Goal: Task Accomplishment & Management: Manage account settings

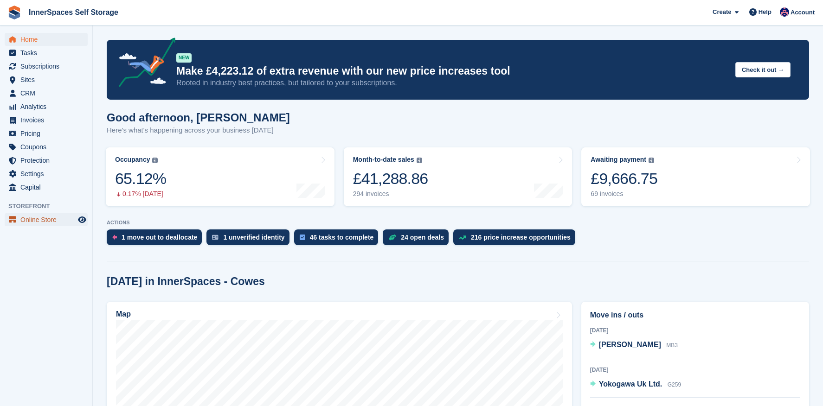
click at [29, 220] on span "Online Store" at bounding box center [48, 219] width 56 height 13
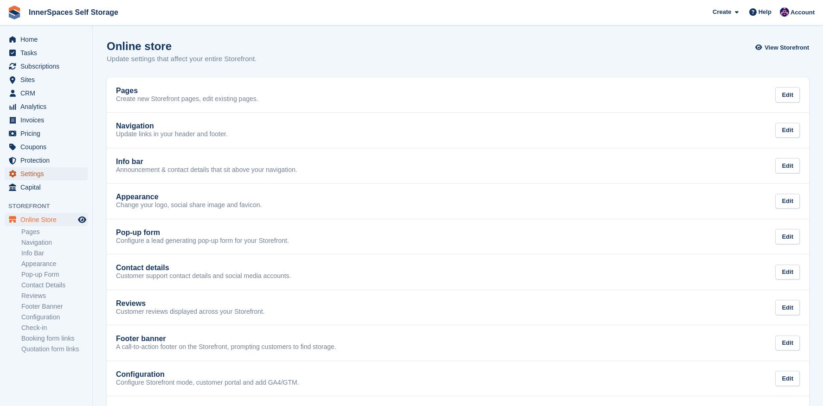
click at [30, 170] on span "Settings" at bounding box center [48, 174] width 56 height 13
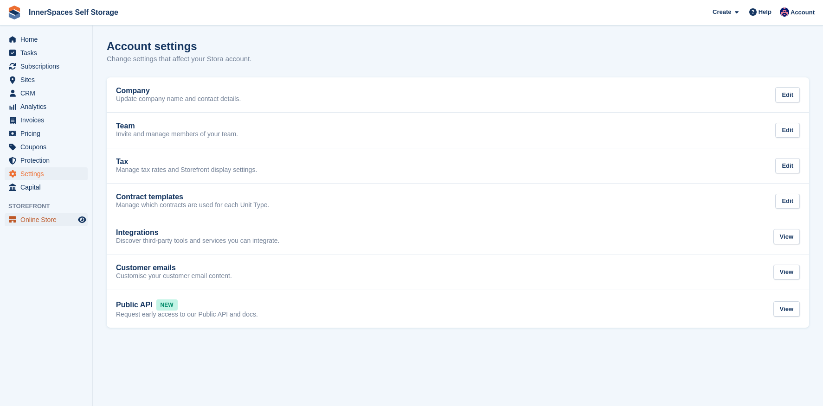
click at [26, 224] on span "Online Store" at bounding box center [48, 219] width 56 height 13
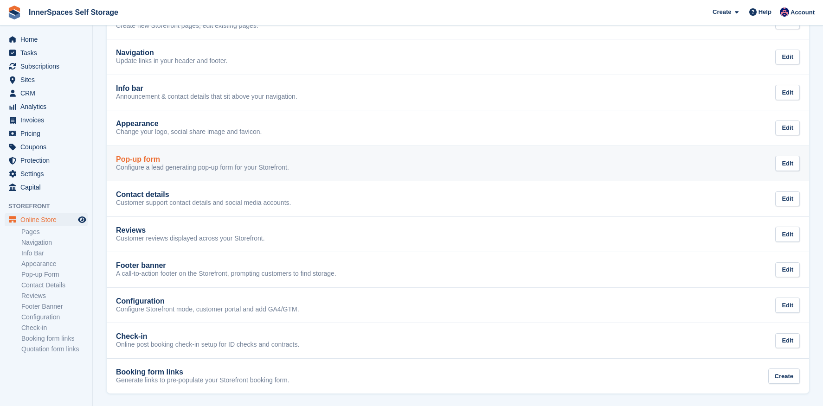
scroll to position [75, 0]
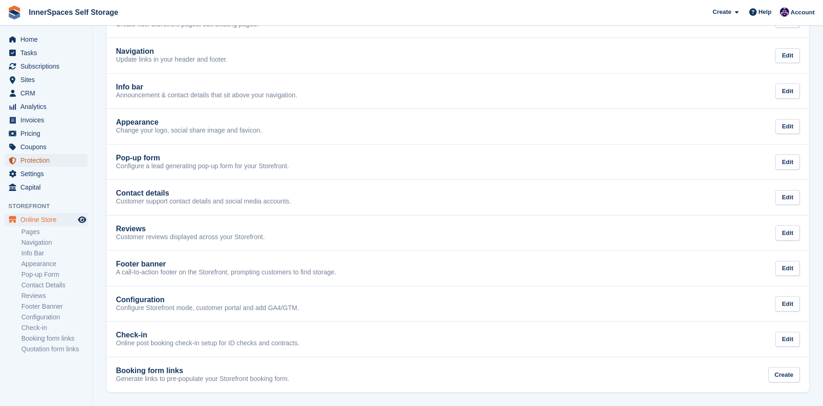
click at [23, 167] on span "Protection" at bounding box center [48, 160] width 56 height 13
click at [23, 172] on span "Settings" at bounding box center [48, 174] width 56 height 13
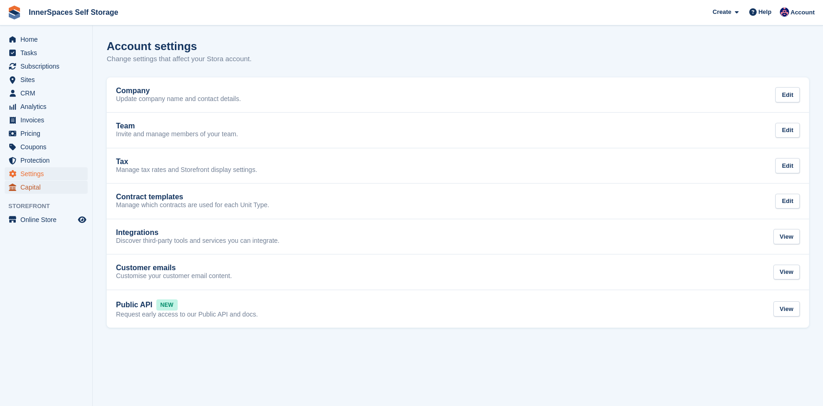
click at [50, 184] on span "Capital" at bounding box center [48, 187] width 56 height 13
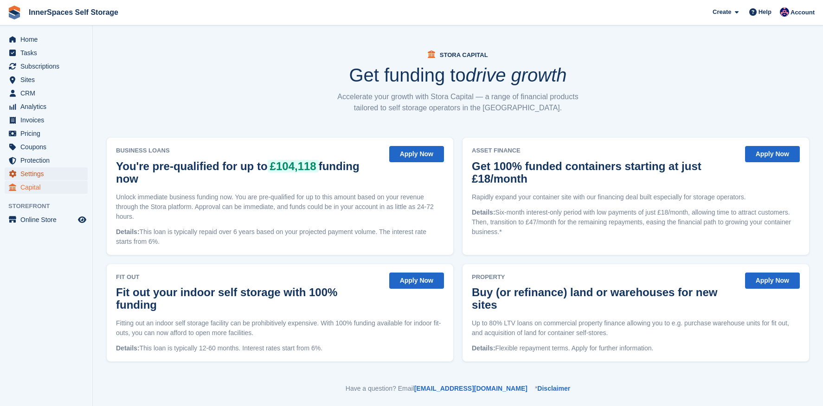
click at [49, 173] on span "Settings" at bounding box center [48, 174] width 56 height 13
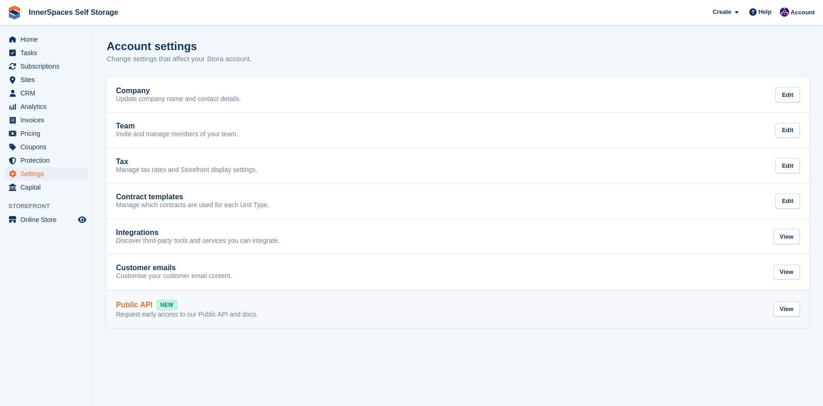
click at [200, 310] on div "Public API NEW" at bounding box center [187, 305] width 142 height 11
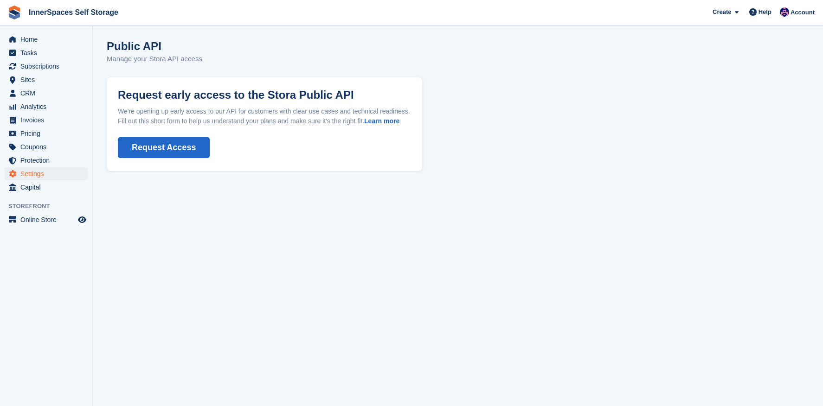
click at [185, 158] on button "Request Access" at bounding box center [164, 147] width 92 height 21
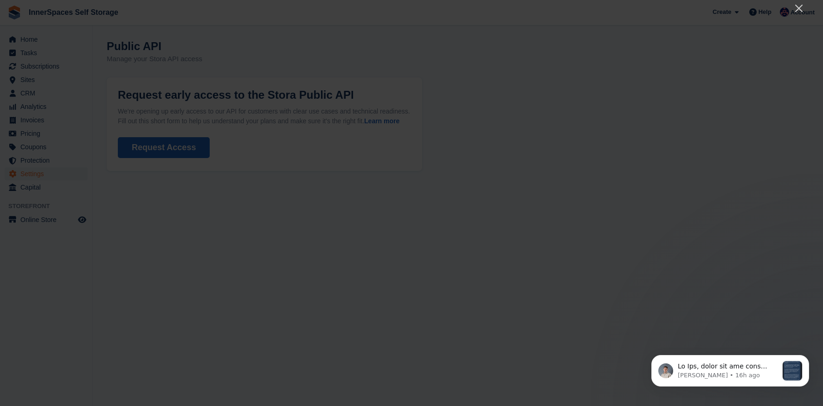
click at [806, 11] on div at bounding box center [411, 203] width 823 height 406
click at [799, 10] on icon "Close" at bounding box center [798, 8] width 11 height 11
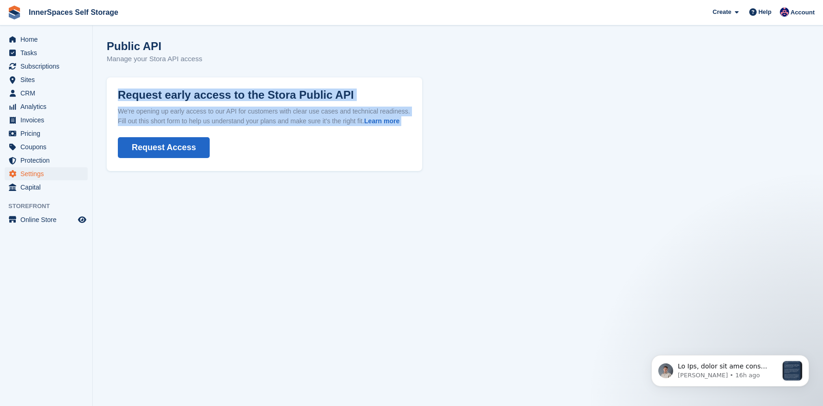
drag, startPoint x: 117, startPoint y: 89, endPoint x: 230, endPoint y: 145, distance: 126.0
click at [230, 145] on div "Request early access to the Stora Public API We're opening up early access to o…" at bounding box center [264, 124] width 293 height 71
click at [221, 126] on p "We're opening up early access to our API for customers with clear use cases and…" at bounding box center [264, 116] width 293 height 19
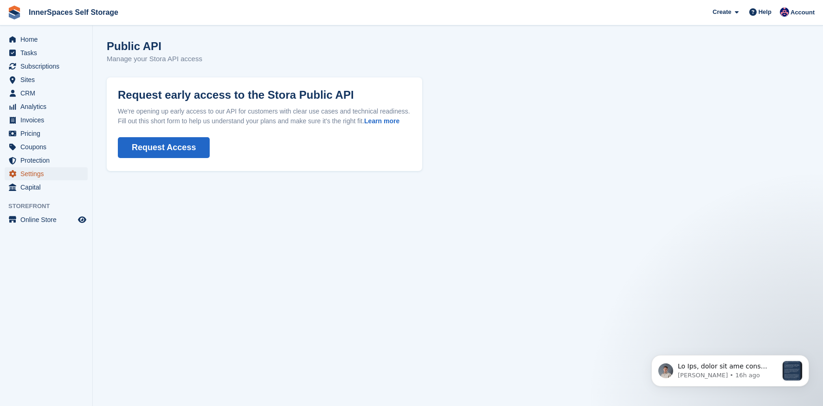
click at [26, 174] on span "Settings" at bounding box center [48, 174] width 56 height 13
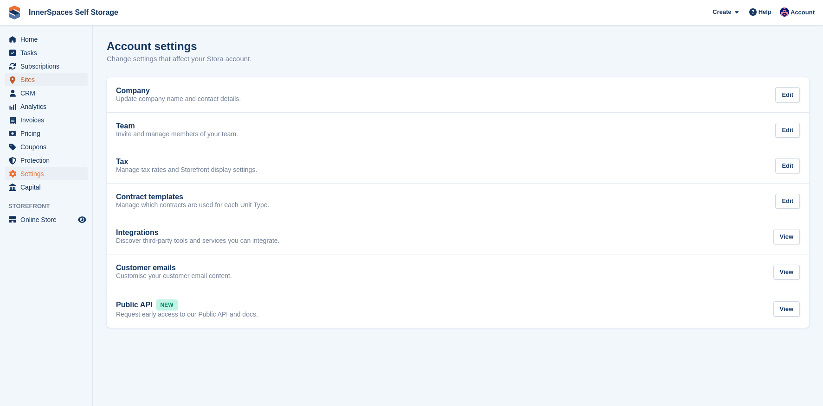
click at [22, 77] on span "Sites" at bounding box center [48, 79] width 56 height 13
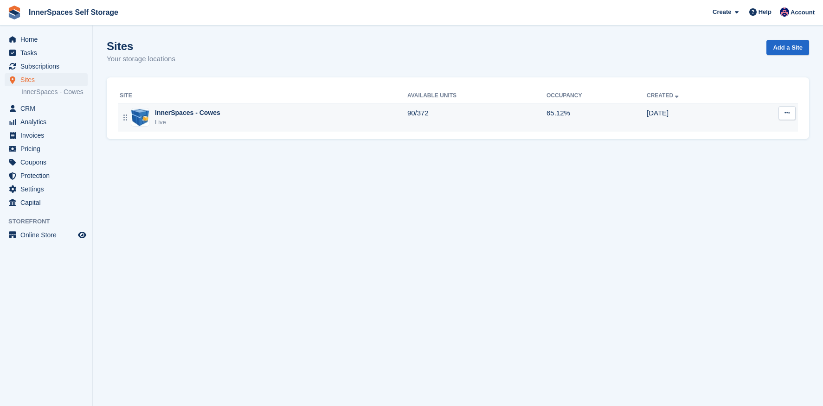
click at [161, 122] on div "Live" at bounding box center [187, 122] width 65 height 9
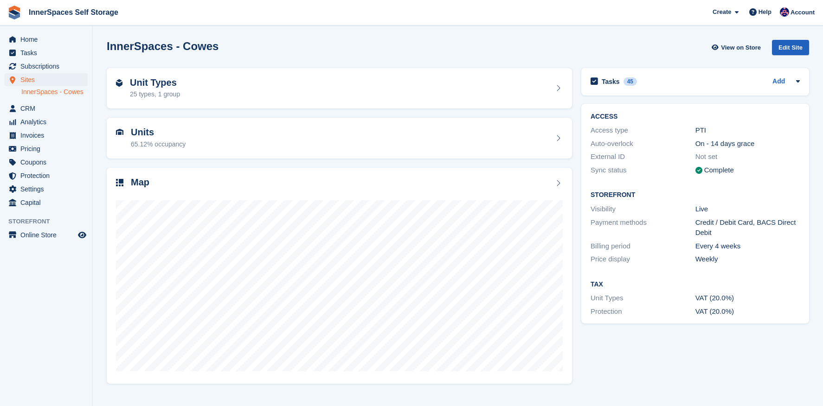
click at [784, 48] on div "Edit Site" at bounding box center [790, 47] width 37 height 15
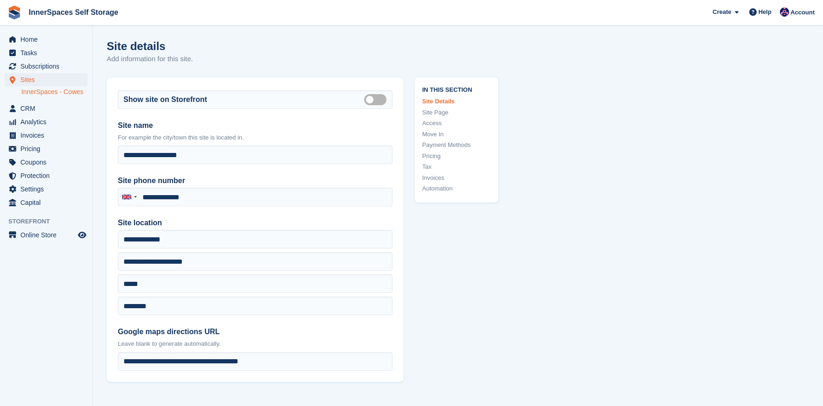
type input "**********"
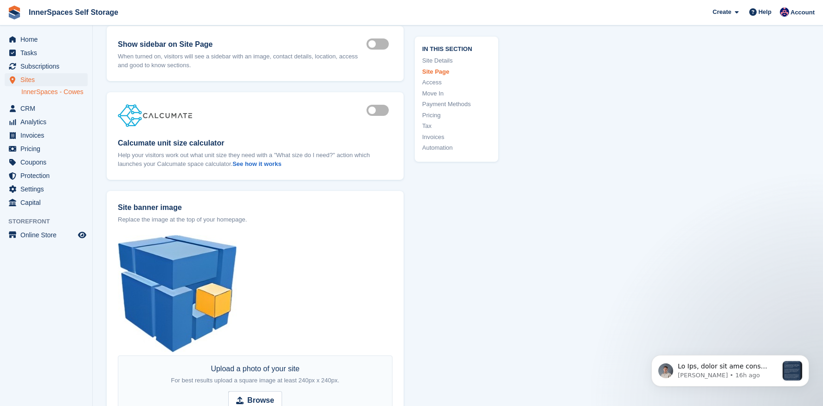
scroll to position [926, 0]
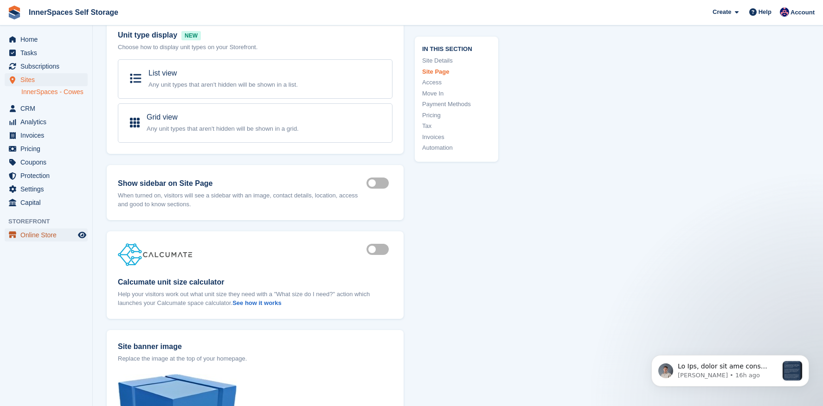
click at [31, 238] on span "Online Store" at bounding box center [48, 235] width 56 height 13
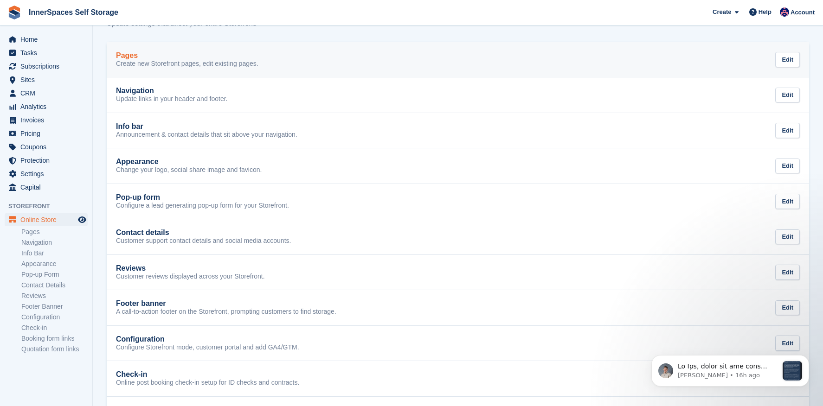
click at [162, 60] on p "Create new Storefront pages, edit existing pages." at bounding box center [187, 64] width 142 height 8
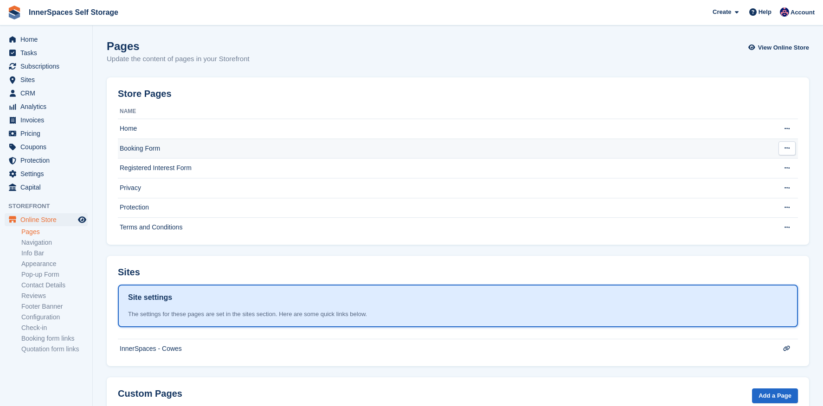
click at [166, 151] on td "Booking Form" at bounding box center [441, 149] width 646 height 20
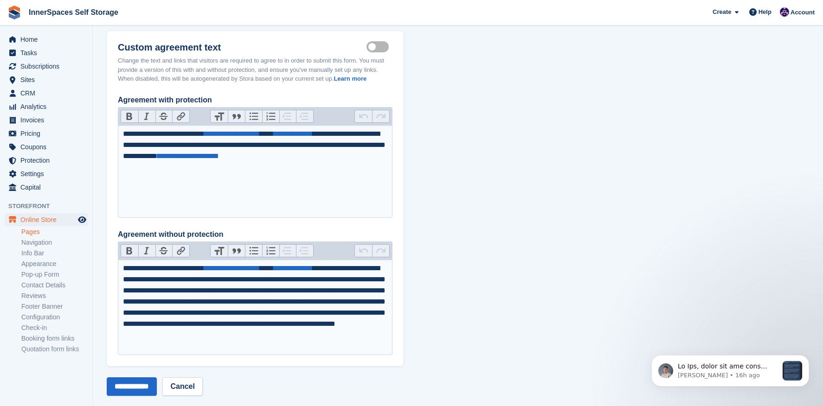
scroll to position [1180, 0]
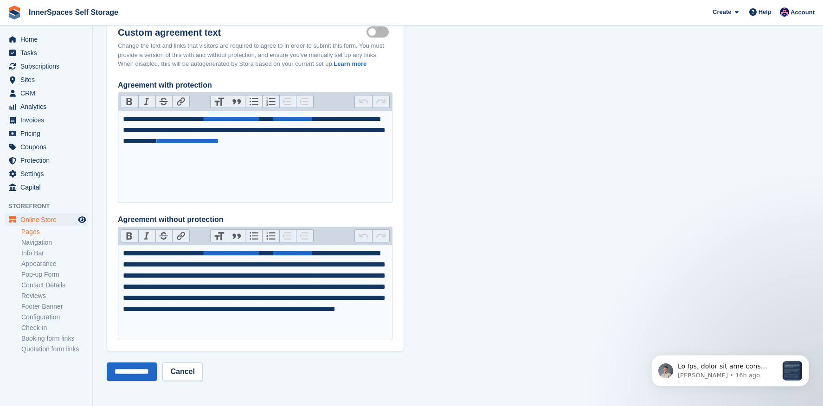
click at [38, 231] on link "Pages" at bounding box center [54, 232] width 66 height 9
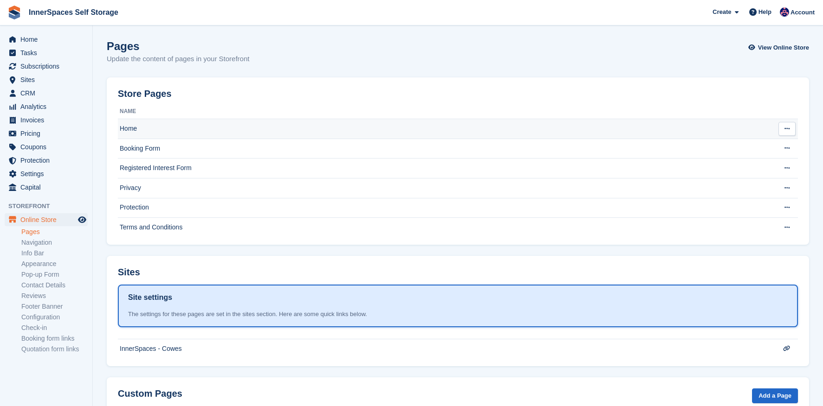
click at [158, 131] on td "Home" at bounding box center [441, 129] width 646 height 20
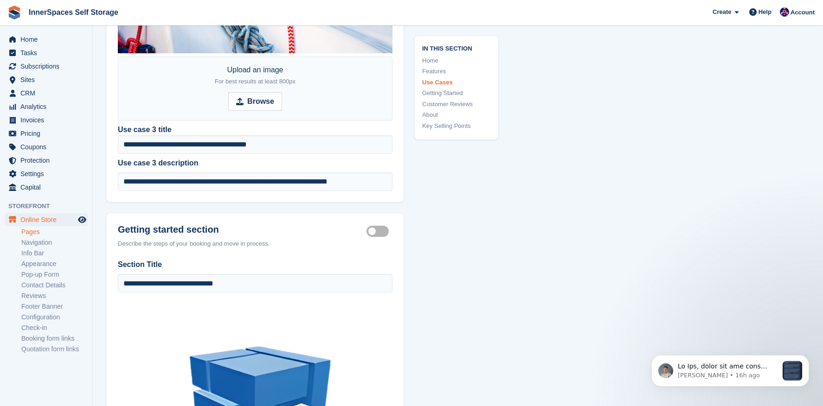
scroll to position [1920, 0]
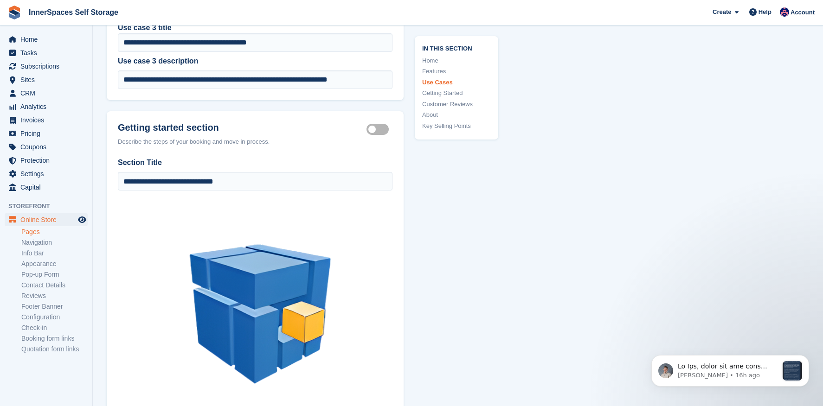
click at [39, 232] on link "Pages" at bounding box center [54, 232] width 66 height 9
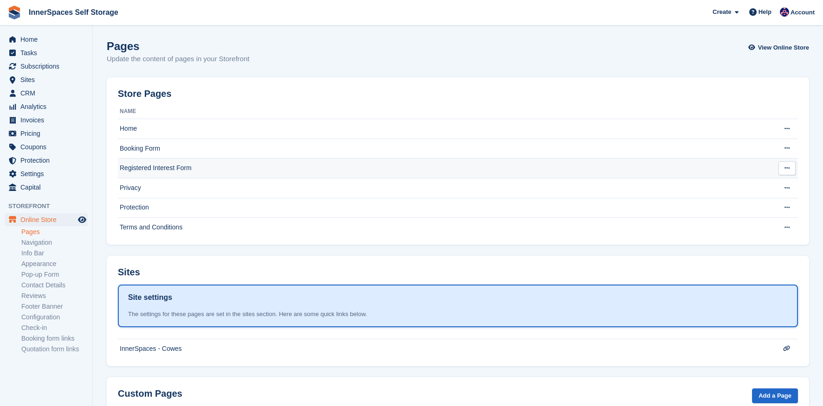
click at [155, 167] on td "Registered Interest Form" at bounding box center [441, 169] width 646 height 20
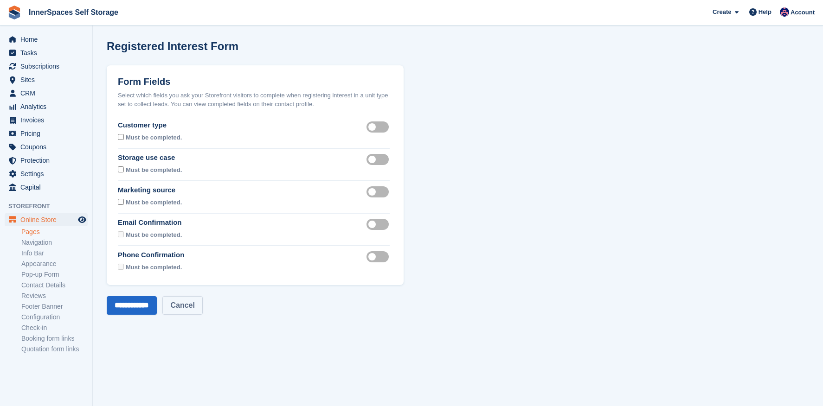
click at [202, 311] on link "Cancel" at bounding box center [182, 305] width 40 height 19
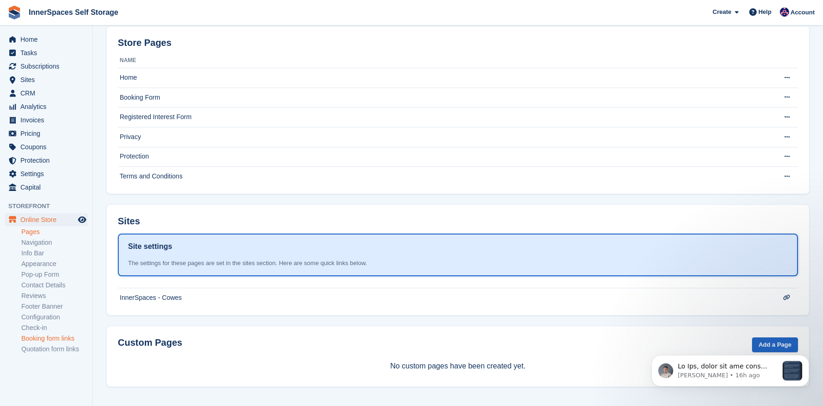
click at [38, 339] on link "Booking form links" at bounding box center [54, 339] width 66 height 9
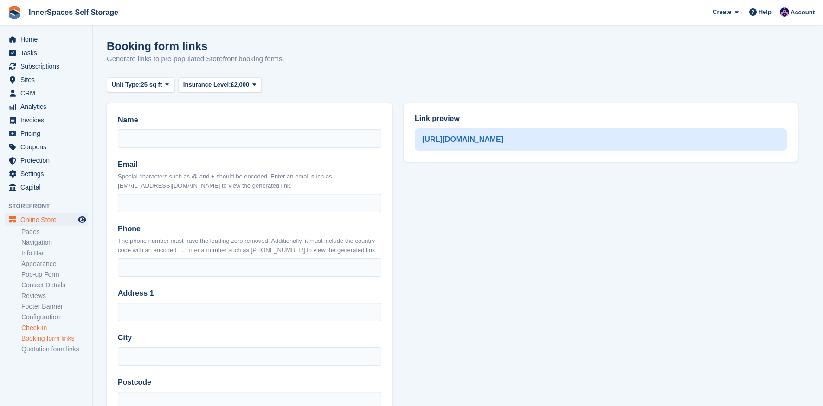
click at [32, 328] on link "Check-in" at bounding box center [54, 328] width 66 height 9
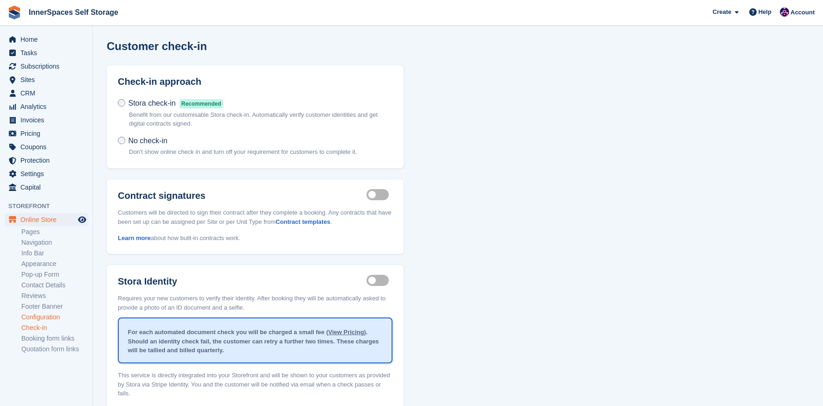
click at [31, 318] on link "Configuration" at bounding box center [54, 317] width 66 height 9
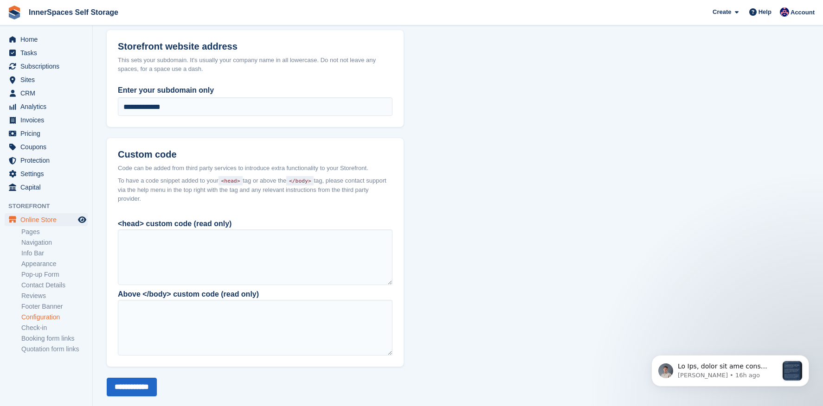
scroll to position [614, 0]
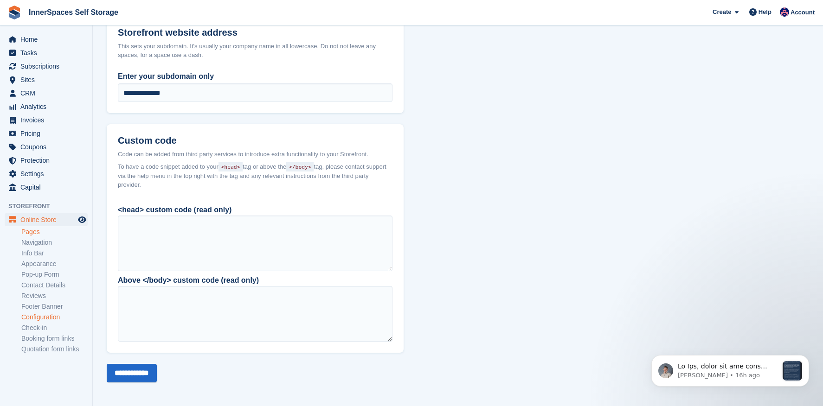
click at [27, 236] on link "Pages" at bounding box center [54, 232] width 66 height 9
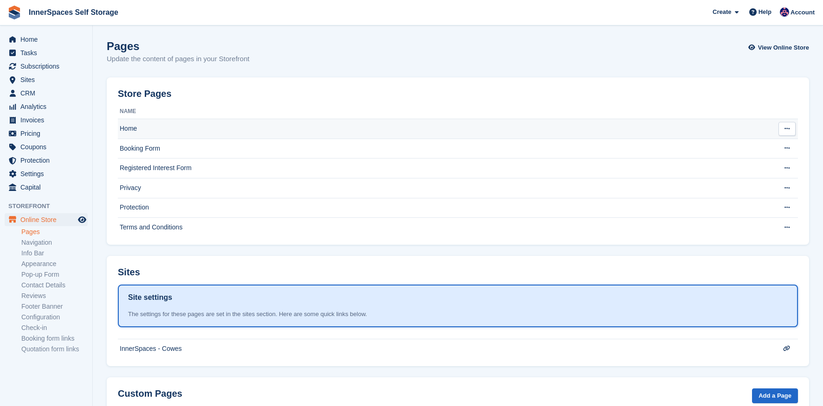
click at [165, 133] on td "Home" at bounding box center [441, 129] width 646 height 20
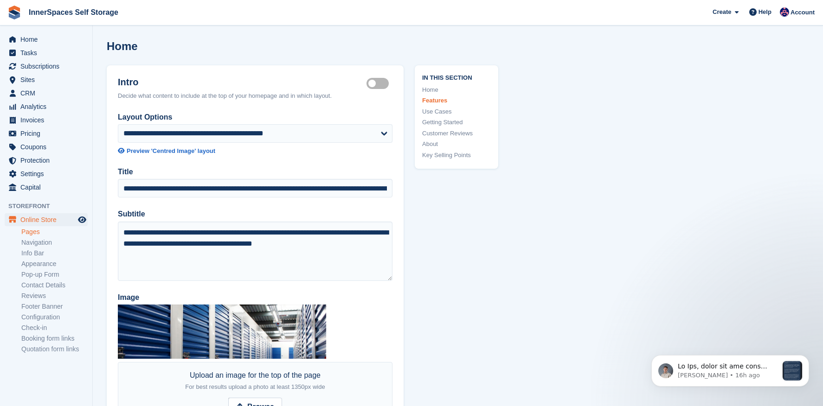
click at [39, 235] on link "Pages" at bounding box center [54, 232] width 66 height 9
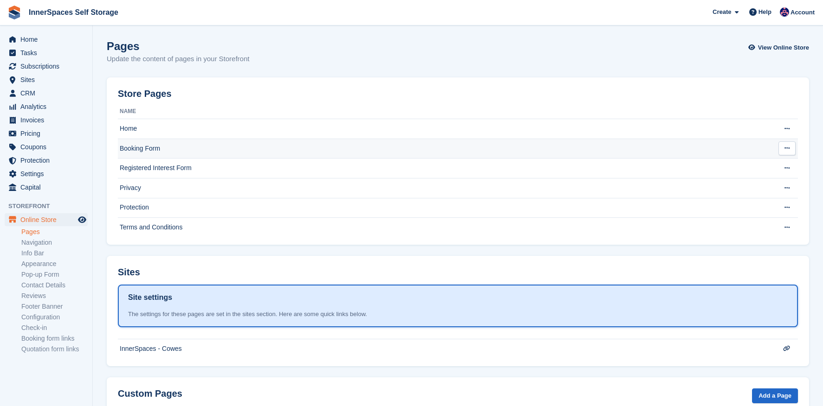
click at [142, 151] on td "Booking Form" at bounding box center [441, 149] width 646 height 20
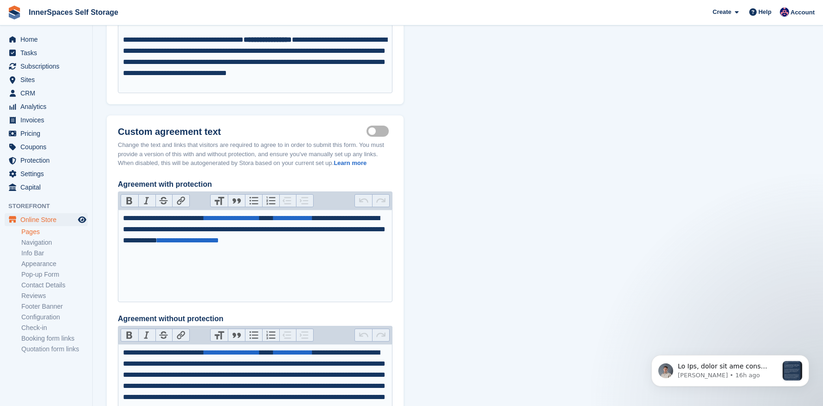
scroll to position [1180, 0]
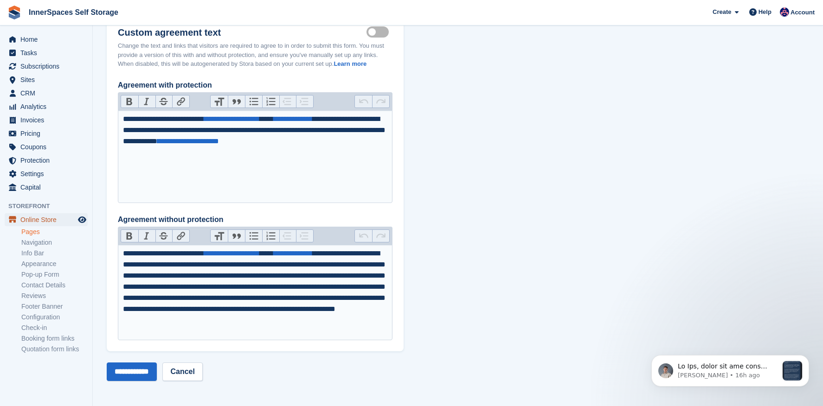
click at [30, 219] on span "Online Store" at bounding box center [48, 219] width 56 height 13
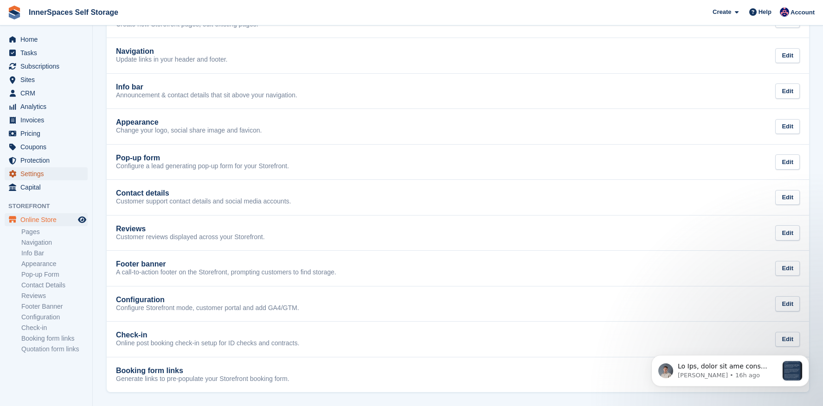
click at [38, 180] on span "Settings" at bounding box center [48, 174] width 56 height 13
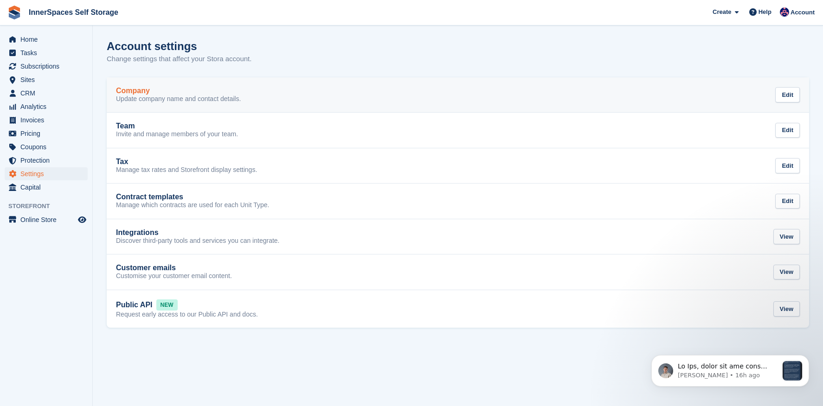
click at [183, 96] on p "Update company name and contact details." at bounding box center [178, 99] width 125 height 8
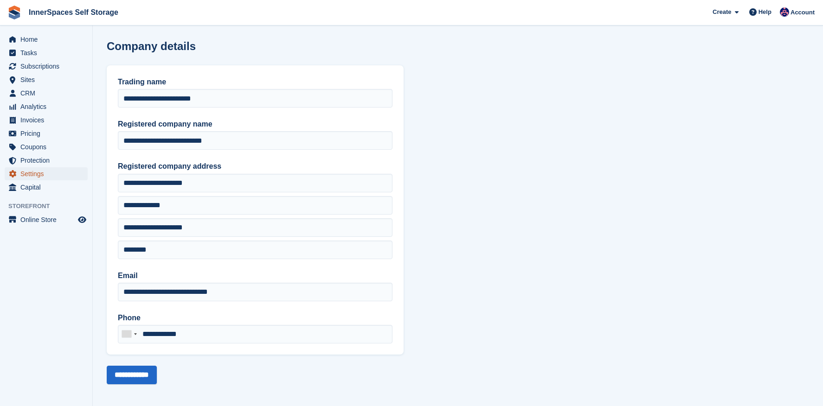
click at [35, 170] on span "Settings" at bounding box center [48, 174] width 56 height 13
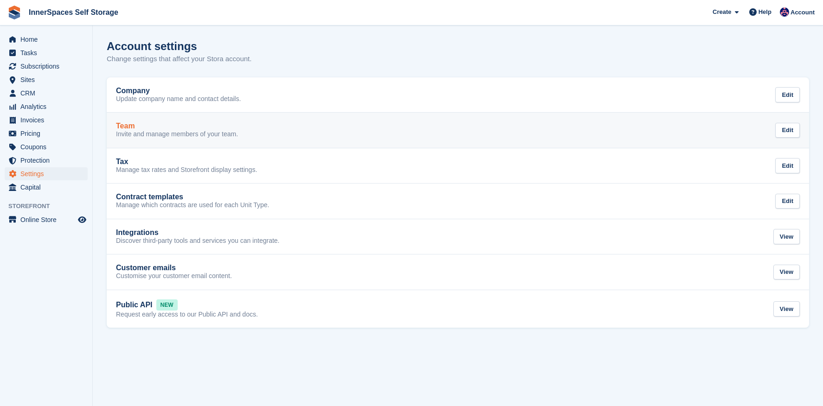
click at [172, 120] on link "Team Invite and manage members of your team. Edit" at bounding box center [458, 130] width 703 height 35
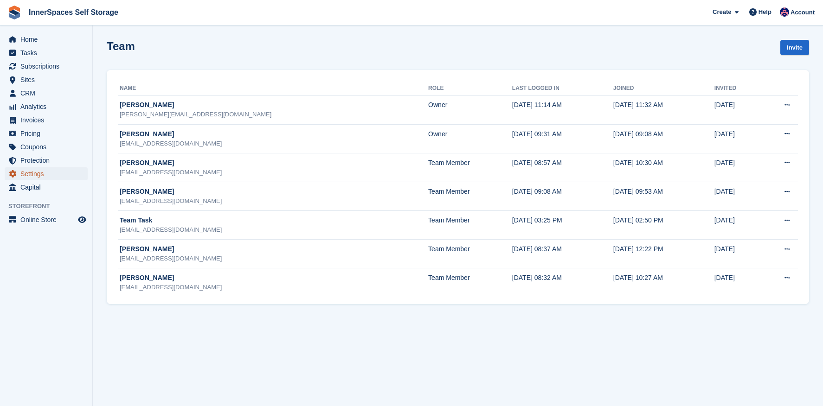
click at [27, 175] on span "Settings" at bounding box center [48, 174] width 56 height 13
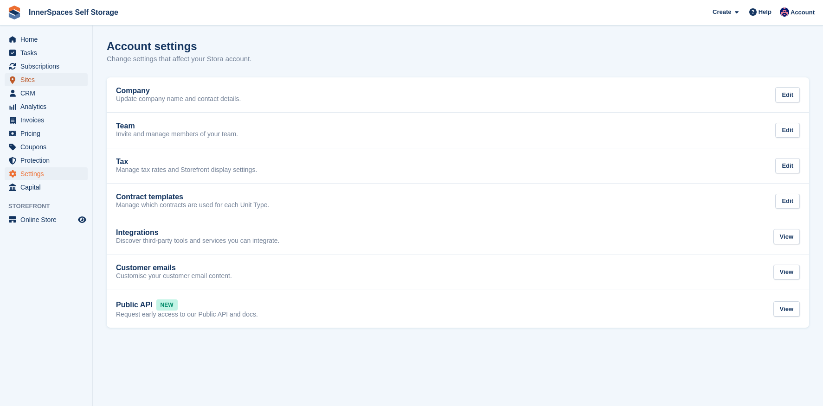
click at [28, 81] on span "Sites" at bounding box center [48, 79] width 56 height 13
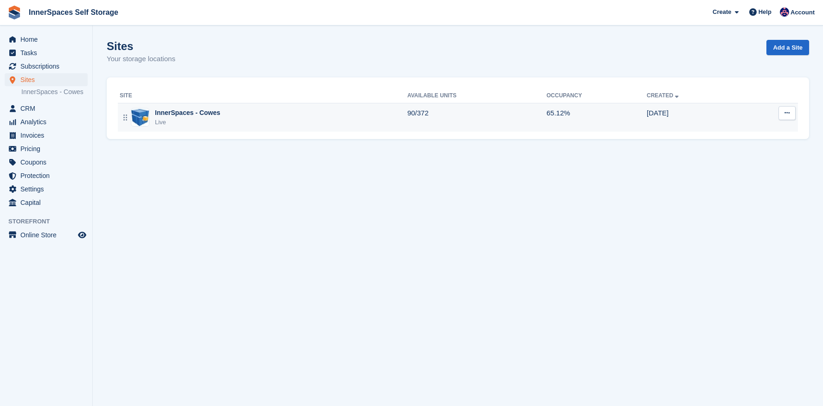
click at [790, 112] on button at bounding box center [787, 113] width 17 height 14
click at [770, 129] on p "Edit site" at bounding box center [751, 131] width 81 height 12
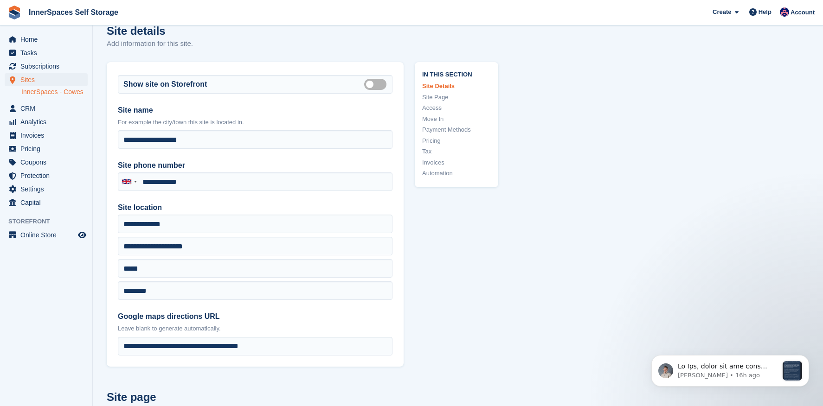
click at [435, 96] on link "Site Page" at bounding box center [456, 97] width 69 height 9
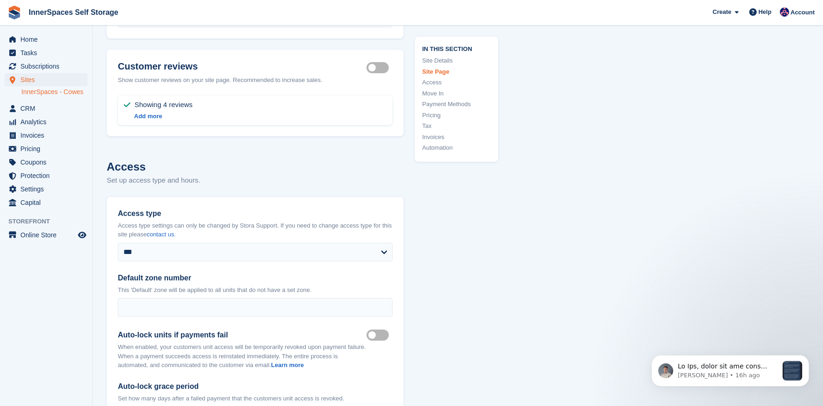
scroll to position [2378, 0]
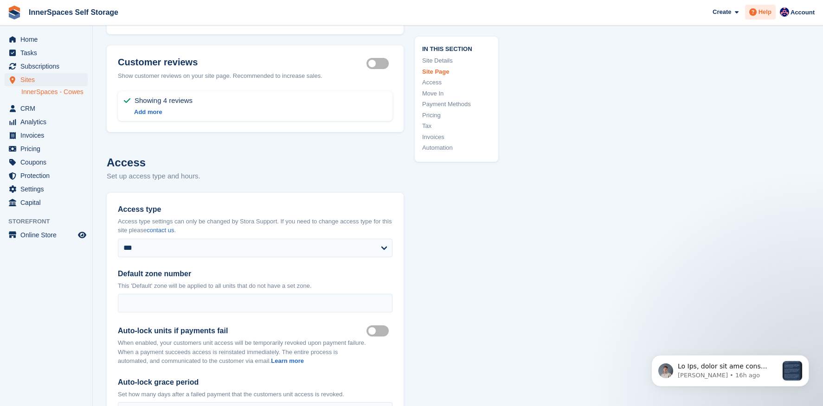
click at [759, 18] on div "Help" at bounding box center [760, 12] width 31 height 15
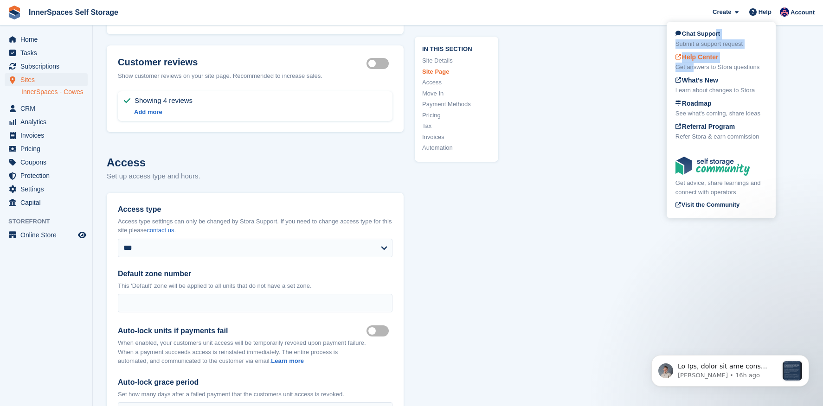
drag, startPoint x: 712, startPoint y: 38, endPoint x: 692, endPoint y: 71, distance: 38.8
click at [692, 71] on div "Chat Support Submit a support request Help Center Get answers to Stora question…" at bounding box center [721, 85] width 109 height 123
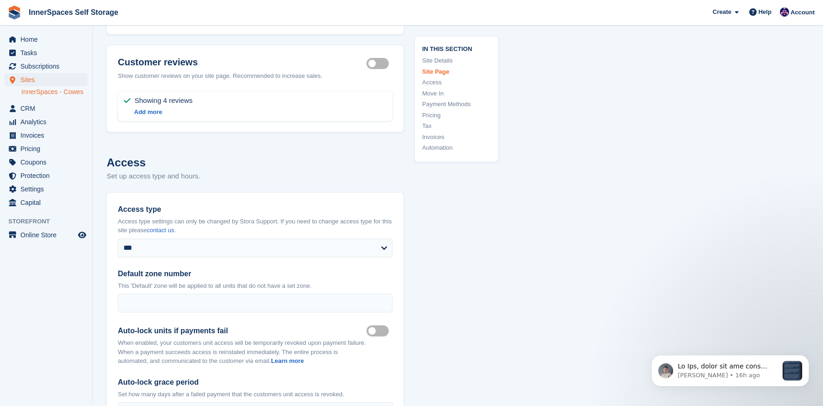
click at [762, 17] on div "Help" at bounding box center [760, 12] width 31 height 15
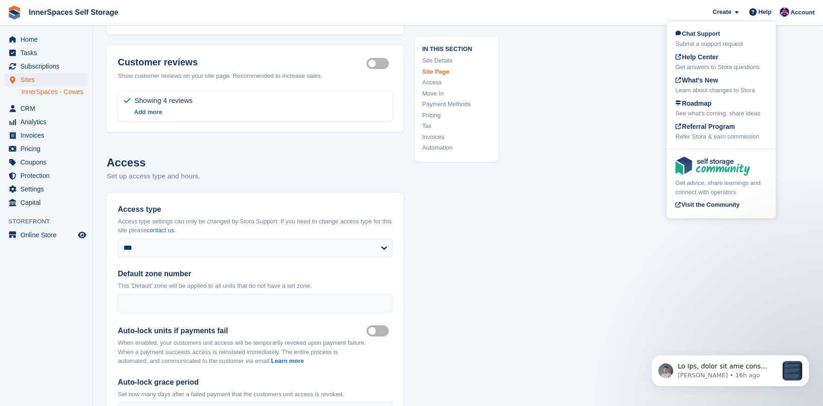
click at [705, 72] on div "Chat Support Submit a support request Help Center Get answers to Stora question…" at bounding box center [721, 85] width 109 height 123
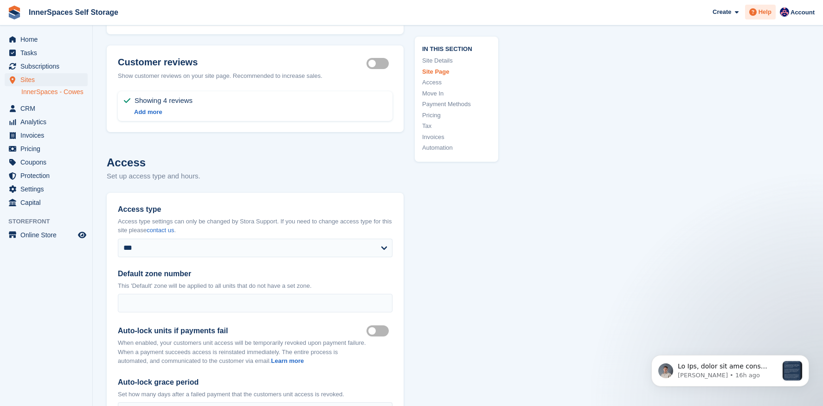
click at [767, 8] on span "Help" at bounding box center [765, 11] width 13 height 9
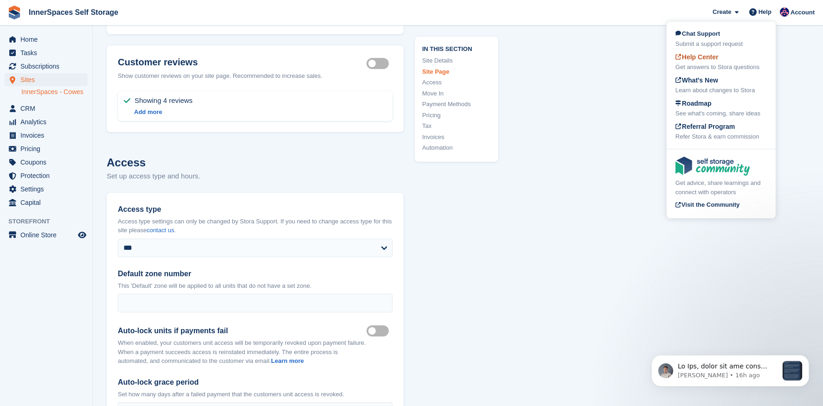
click at [713, 62] on div "Help Center Get answers to Stora questions" at bounding box center [721, 61] width 91 height 19
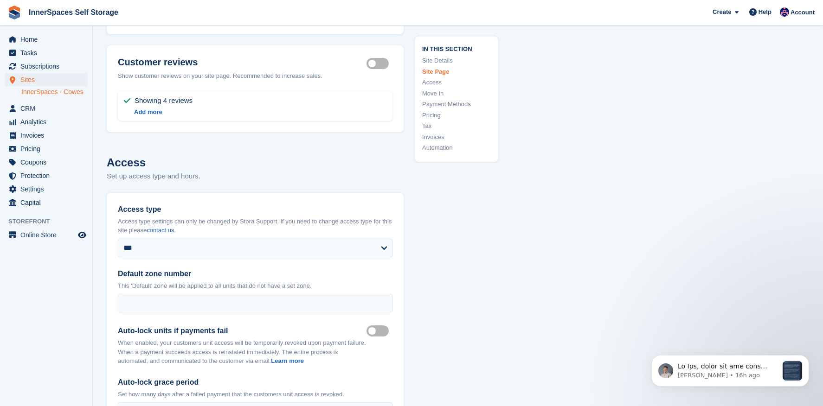
click at [24, 224] on span "Storefront" at bounding box center [50, 221] width 84 height 9
click at [24, 229] on span "Online Store" at bounding box center [48, 235] width 56 height 13
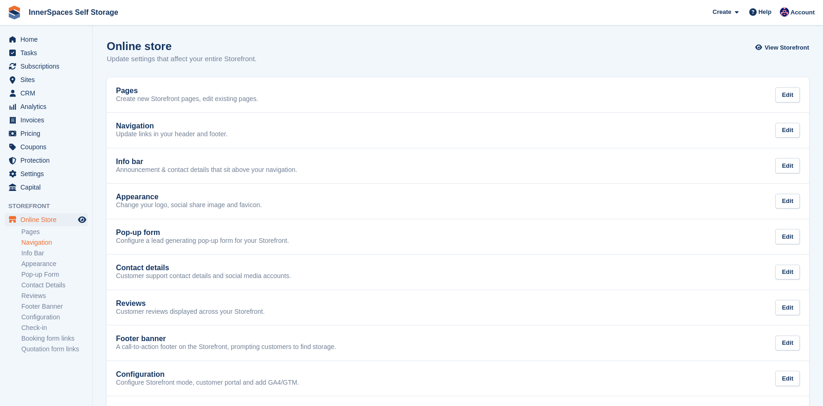
click at [29, 245] on link "Navigation" at bounding box center [54, 242] width 66 height 9
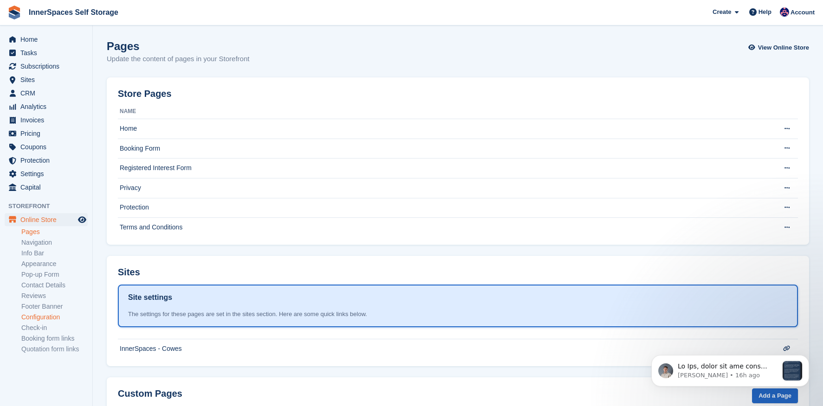
click at [38, 315] on link "Configuration" at bounding box center [54, 317] width 66 height 9
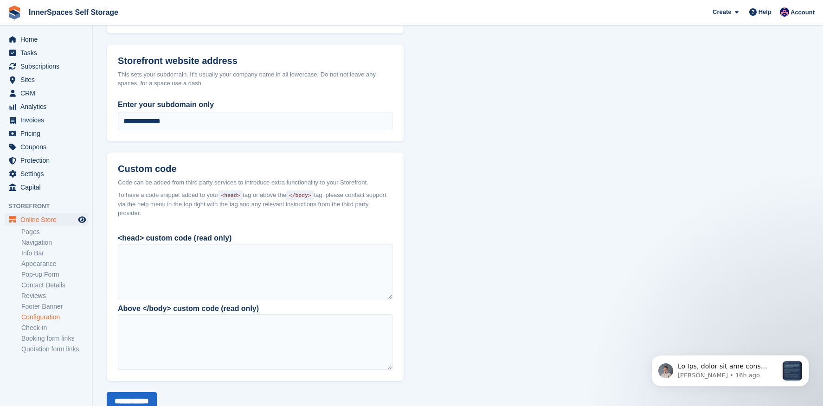
scroll to position [614, 0]
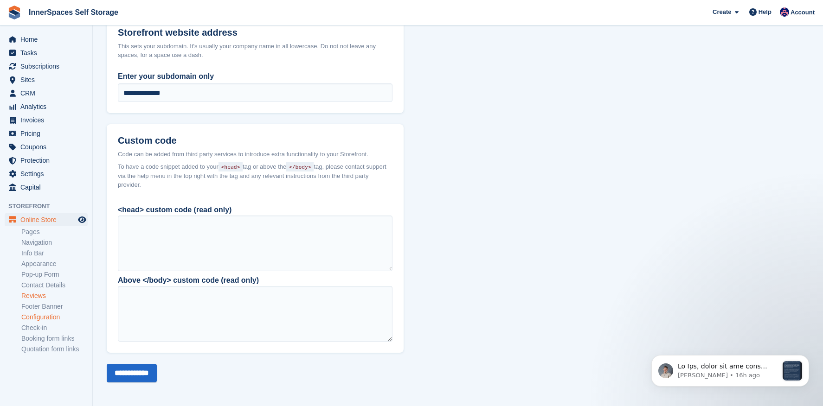
click at [27, 296] on link "Reviews" at bounding box center [54, 296] width 66 height 9
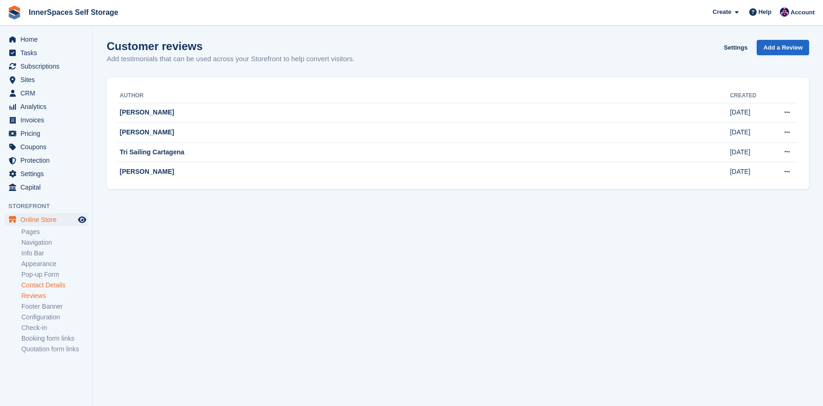
click at [29, 287] on link "Contact Details" at bounding box center [54, 285] width 66 height 9
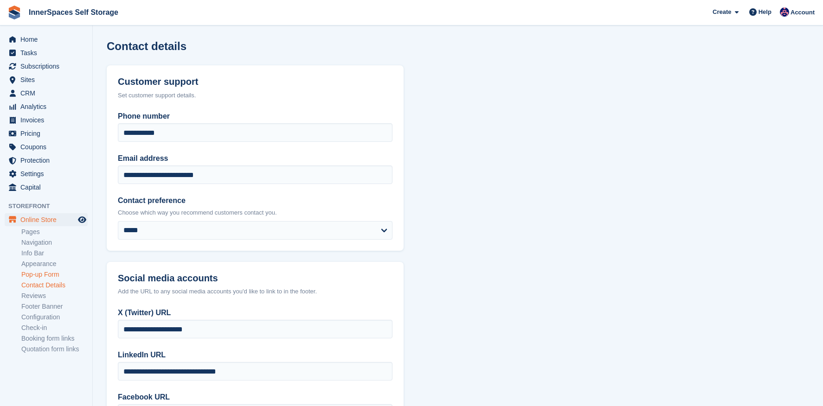
click at [33, 274] on link "Pop-up Form" at bounding box center [54, 275] width 66 height 9
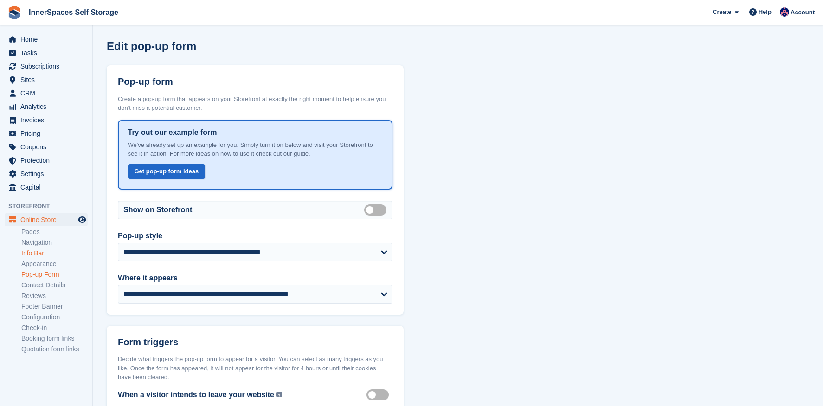
click at [33, 257] on link "Info Bar" at bounding box center [54, 253] width 66 height 9
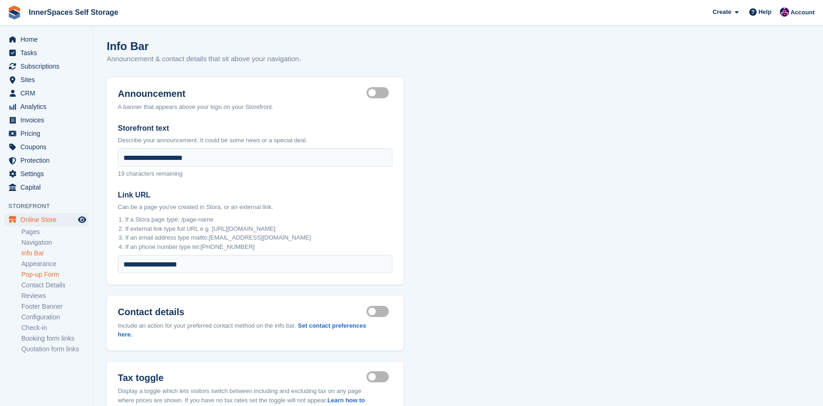
click at [33, 274] on link "Pop-up Form" at bounding box center [54, 275] width 66 height 9
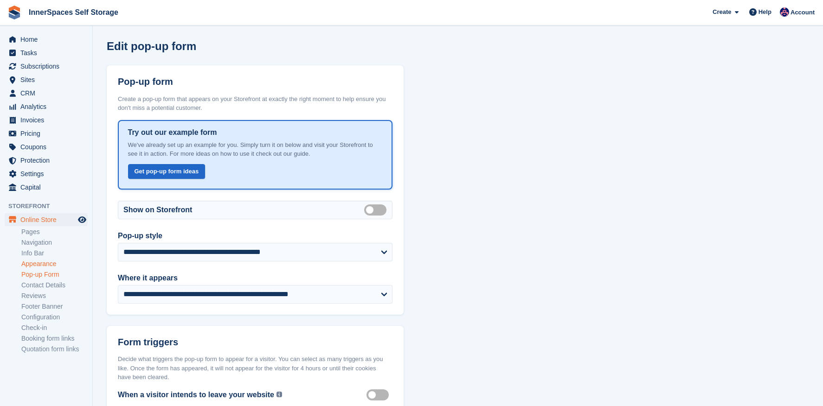
click at [33, 267] on link "Appearance" at bounding box center [54, 264] width 66 height 9
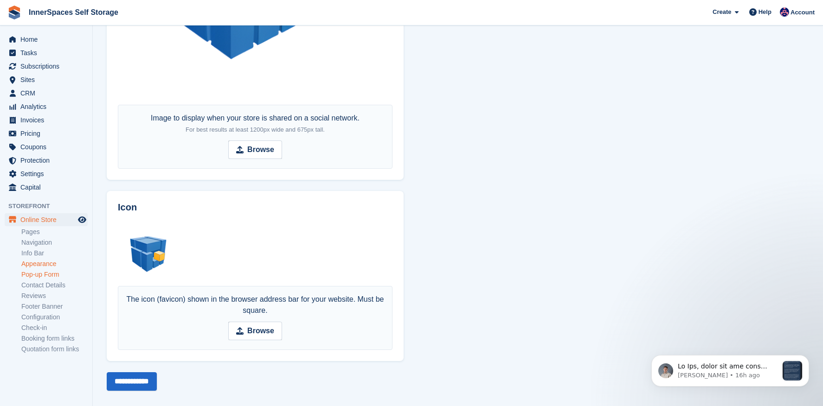
click at [52, 276] on link "Pop-up Form" at bounding box center [54, 275] width 66 height 9
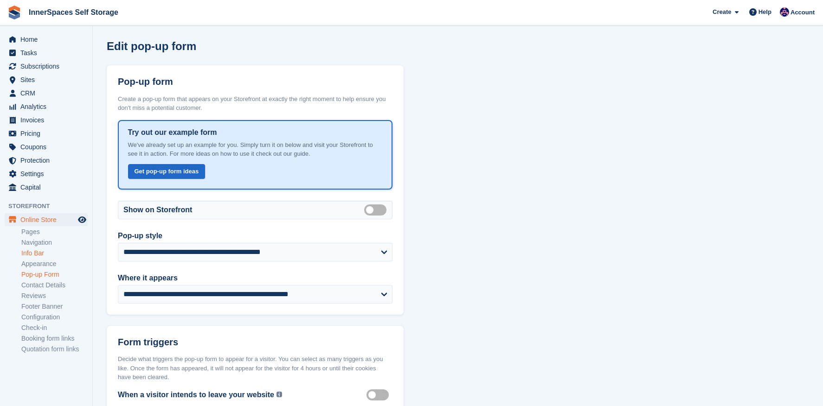
click at [39, 255] on link "Info Bar" at bounding box center [54, 253] width 66 height 9
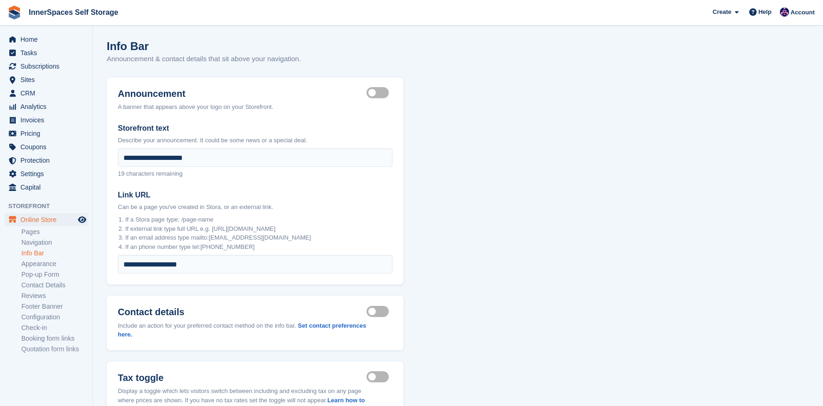
scroll to position [74, 0]
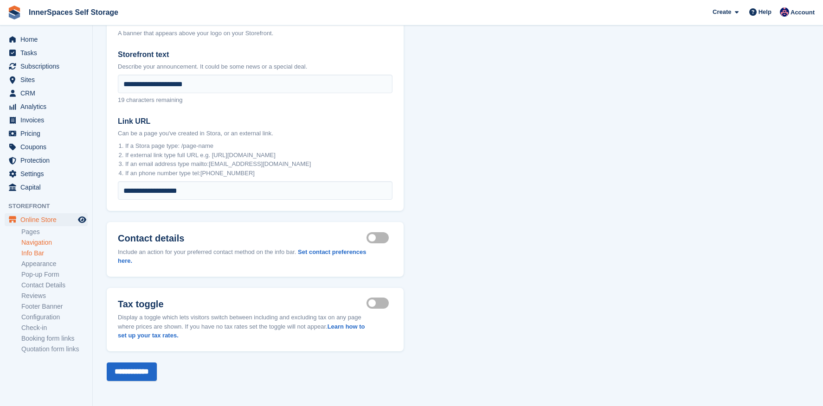
click at [33, 238] on link "Navigation" at bounding box center [54, 242] width 66 height 9
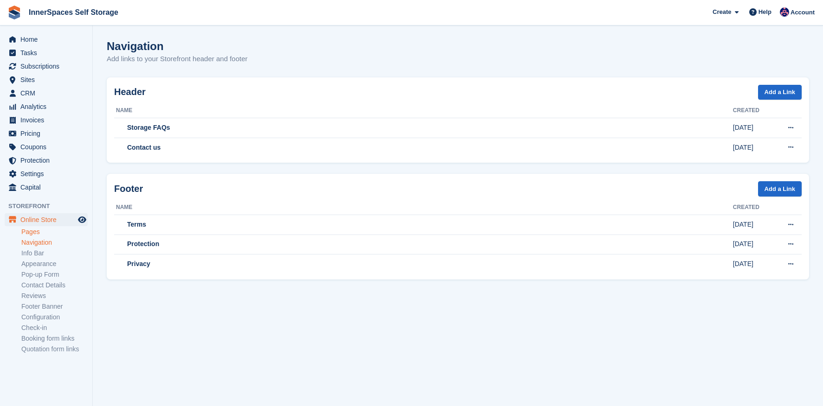
click at [31, 234] on link "Pages" at bounding box center [54, 232] width 66 height 9
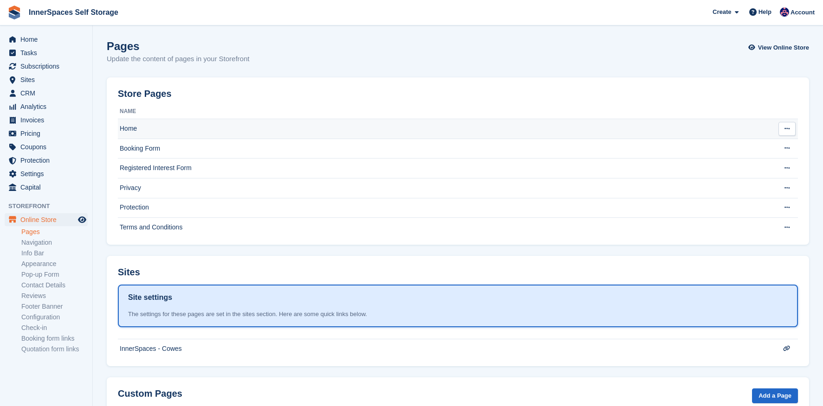
click at [145, 123] on td "Home" at bounding box center [441, 129] width 646 height 20
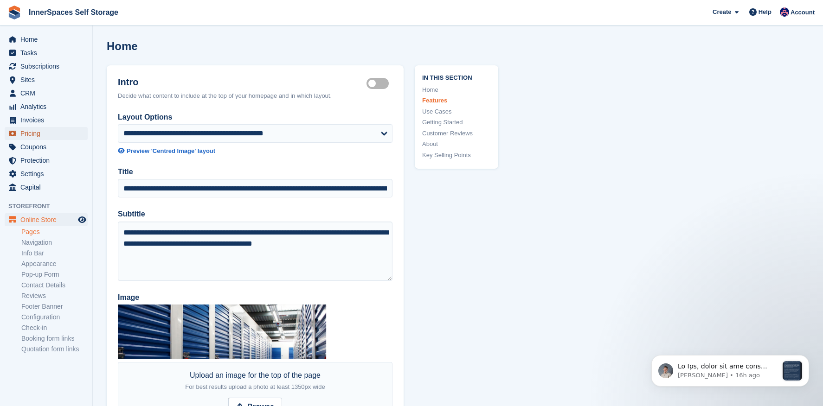
click at [31, 132] on span "Pricing" at bounding box center [48, 133] width 56 height 13
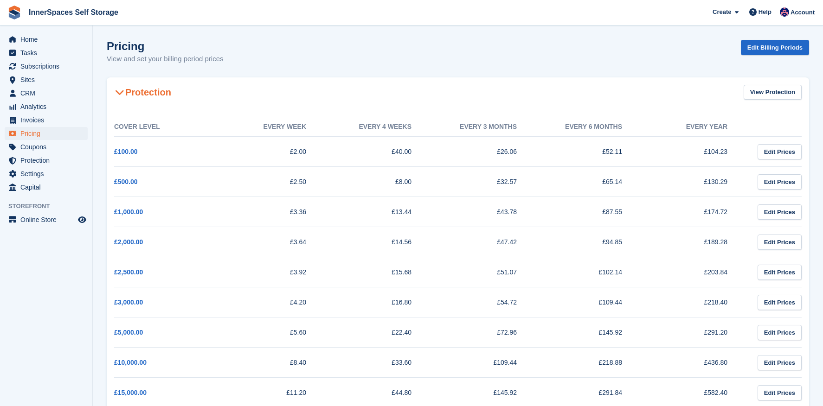
click at [173, 97] on div "Protection View Protection" at bounding box center [458, 92] width 703 height 30
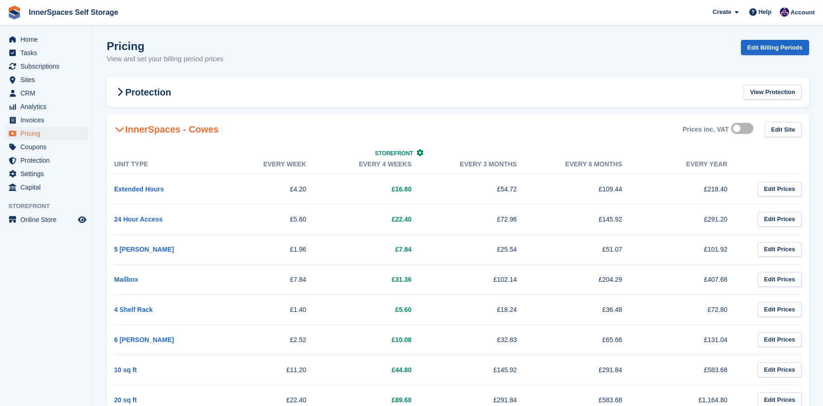
click at [124, 140] on Cowes-1498 "InnerSpaces - Cowes Prices inc. VAT Edit Site" at bounding box center [458, 130] width 703 height 30
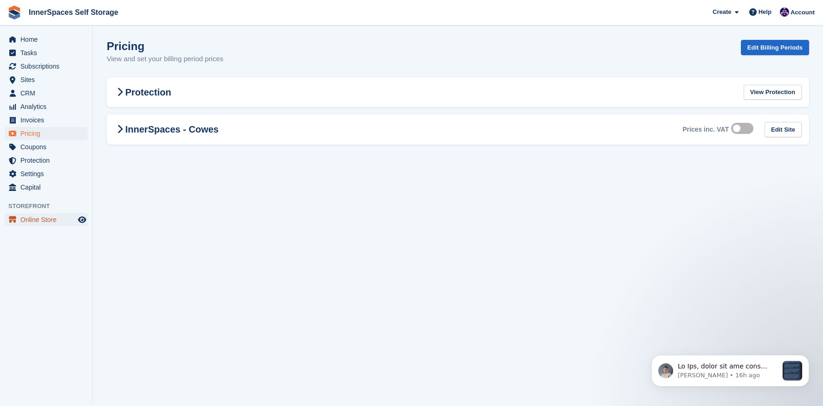
click at [52, 223] on span "Online Store" at bounding box center [48, 219] width 56 height 13
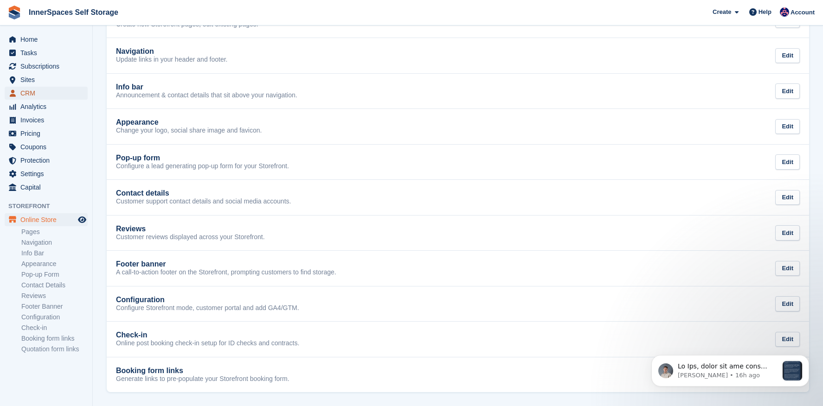
click at [29, 90] on span "CRM" at bounding box center [48, 93] width 56 height 13
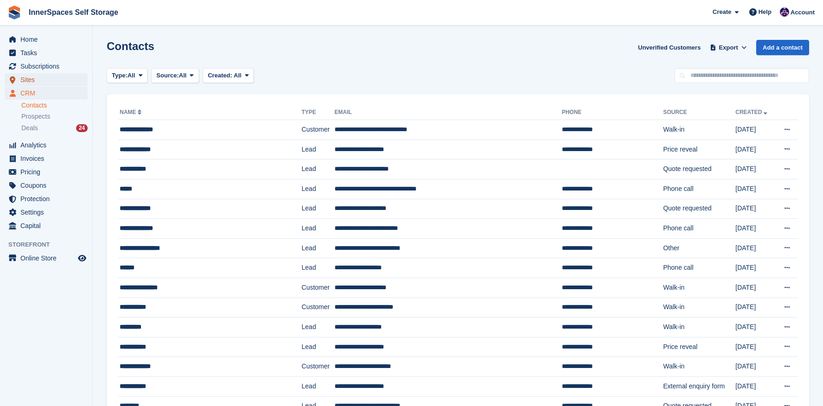
click at [26, 80] on span "Sites" at bounding box center [48, 79] width 56 height 13
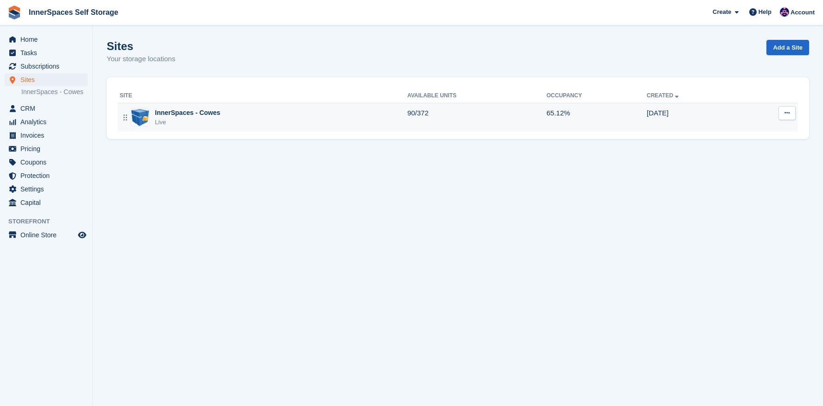
click at [194, 111] on div "InnerSpaces - Cowes" at bounding box center [187, 113] width 65 height 10
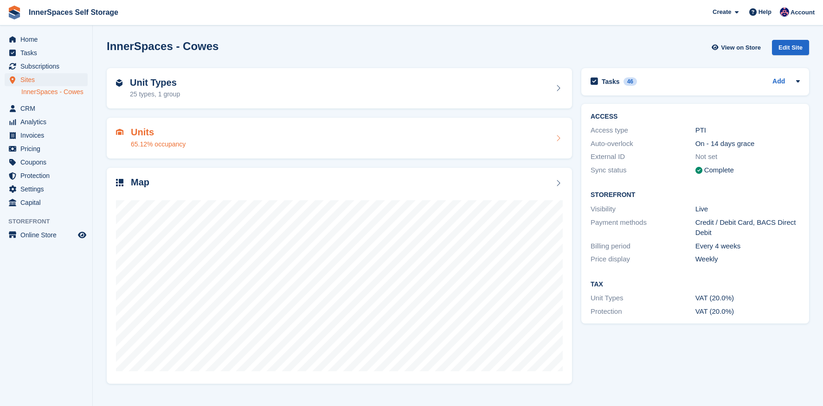
click at [190, 141] on div "Units 65.12% occupancy" at bounding box center [339, 138] width 447 height 22
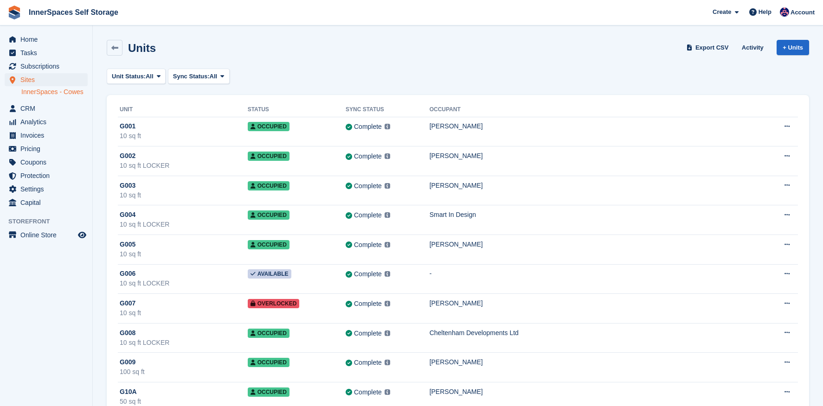
click at [55, 87] on li "InnerSpaces - Cowes" at bounding box center [56, 92] width 71 height 10
click at [55, 90] on link "InnerSpaces - Cowes" at bounding box center [54, 92] width 66 height 9
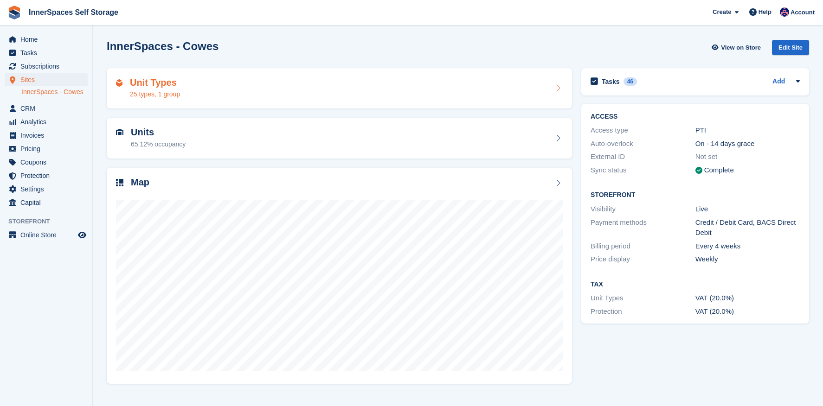
click at [149, 85] on h2 "Unit Types" at bounding box center [155, 82] width 50 height 11
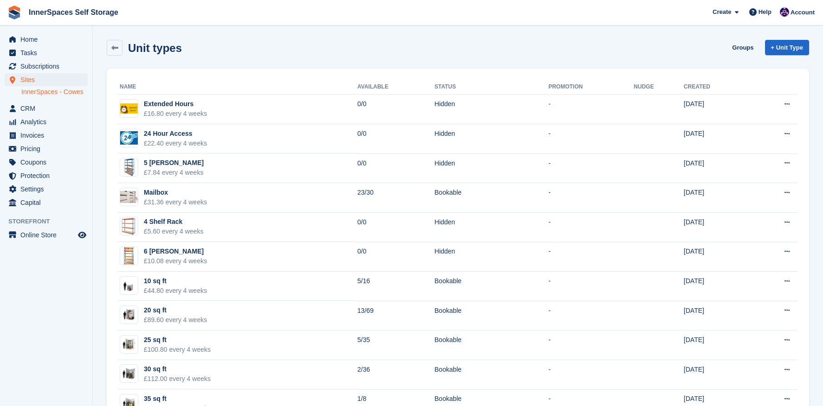
click at [182, 88] on th "Name" at bounding box center [237, 87] width 239 height 15
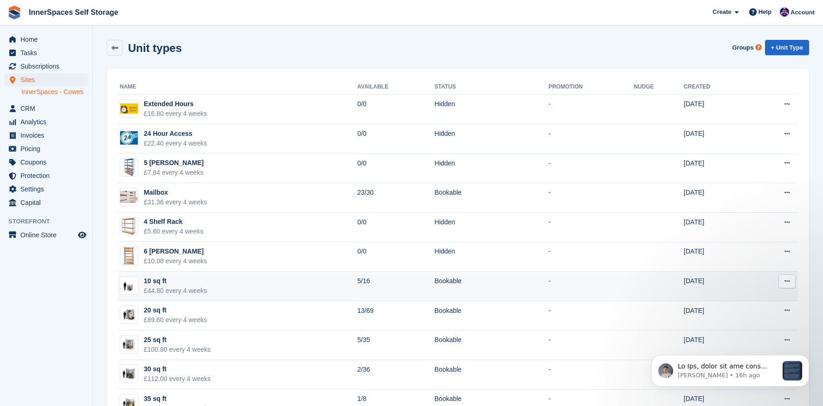
click at [189, 291] on div "£44.80 every 4 weeks" at bounding box center [175, 291] width 63 height 10
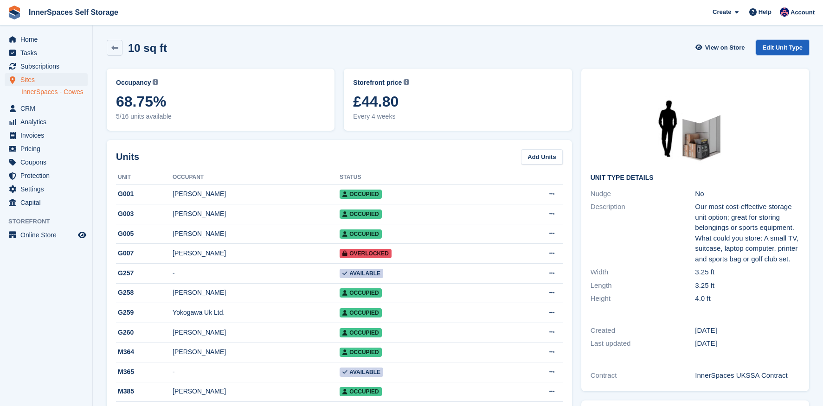
click at [777, 49] on link "Edit Unit Type" at bounding box center [782, 47] width 53 height 15
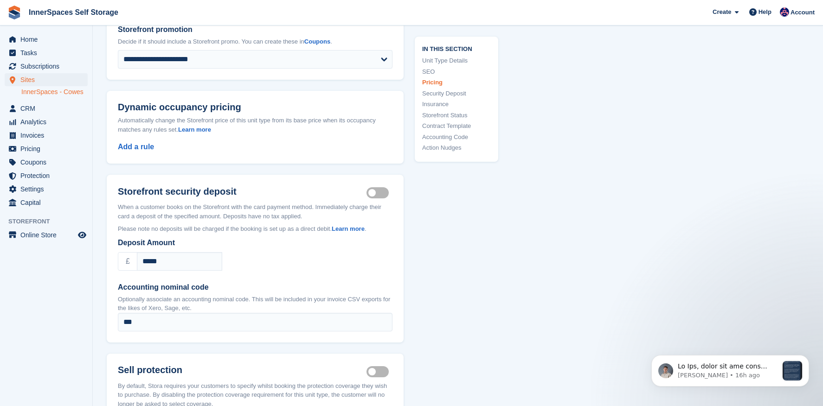
scroll to position [1056, 0]
click at [56, 88] on link "InnerSpaces - Cowes" at bounding box center [54, 92] width 66 height 9
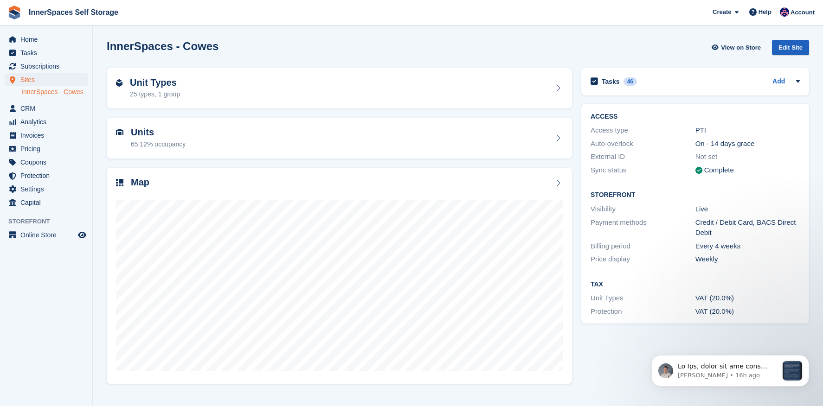
click at [786, 52] on div "Edit Site" at bounding box center [790, 47] width 37 height 15
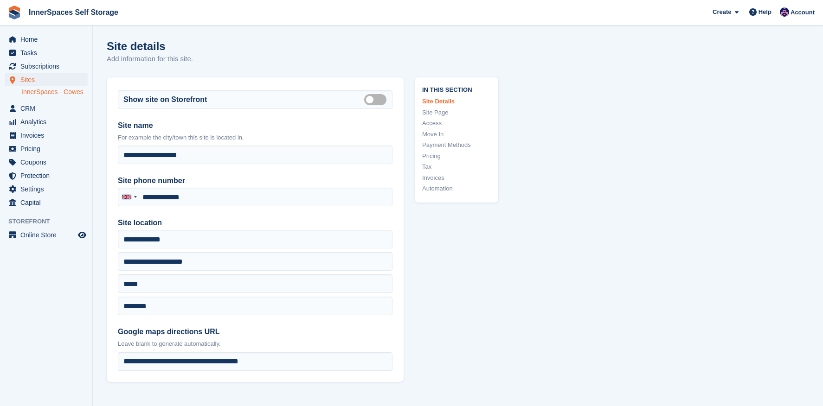
type input "**********"
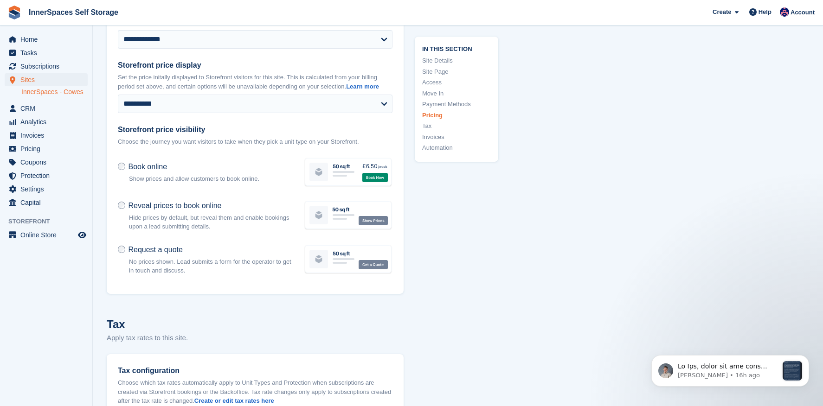
scroll to position [4508, 0]
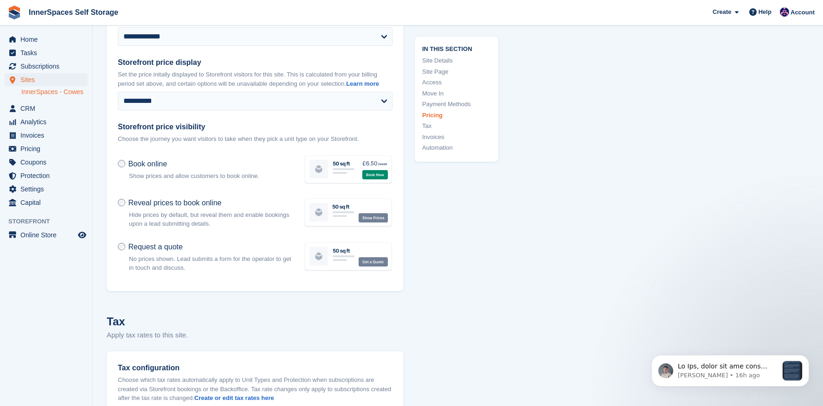
click at [178, 207] on span "Reveal prices to book online" at bounding box center [174, 203] width 93 height 8
drag, startPoint x: 761, startPoint y: 142, endPoint x: 761, endPoint y: -16, distance: 158.2
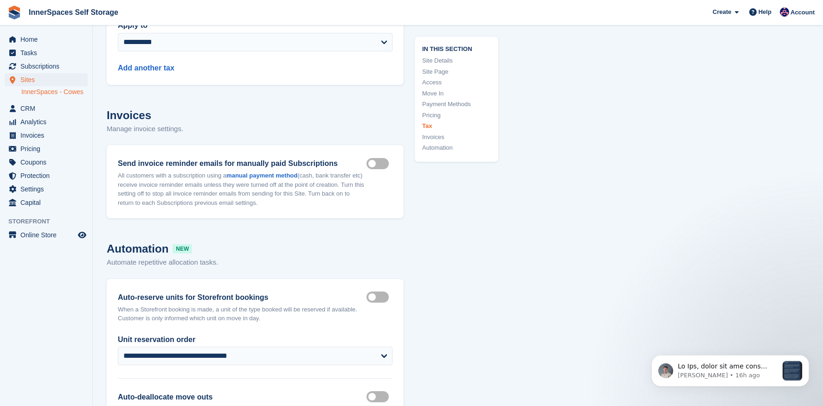
scroll to position [5343, 0]
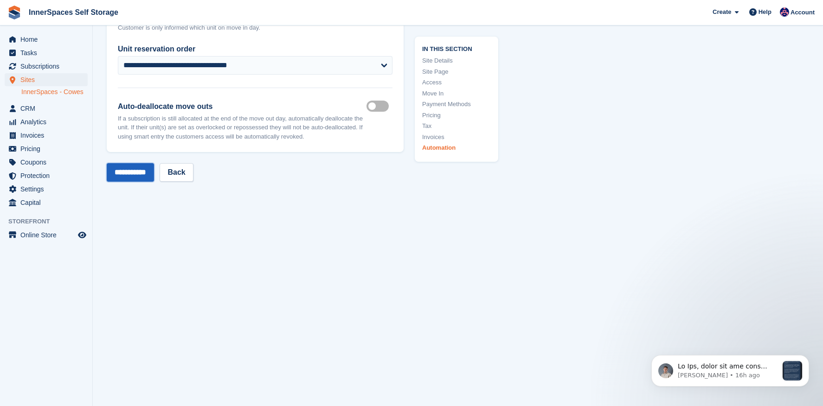
click at [134, 174] on input "**********" at bounding box center [130, 172] width 47 height 19
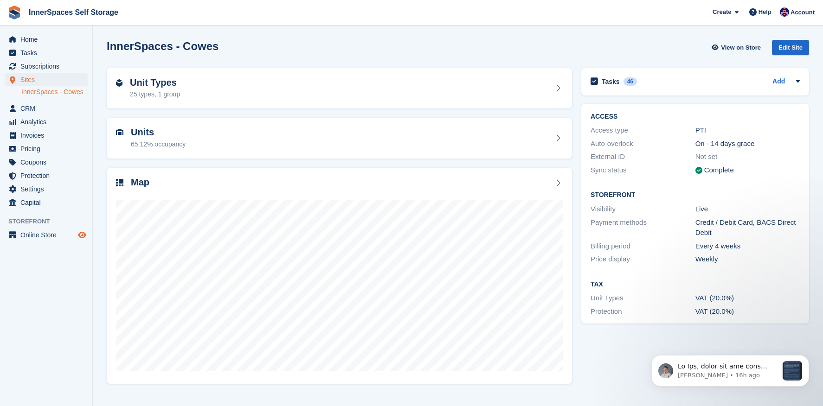
click at [83, 234] on icon "Preview store" at bounding box center [82, 235] width 8 height 7
